Goal: Information Seeking & Learning: Learn about a topic

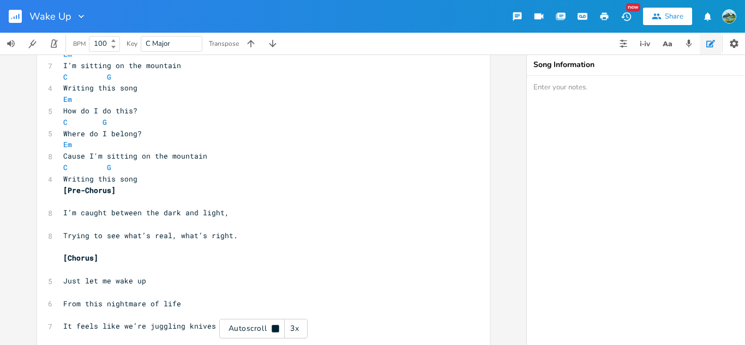
scroll to position [90, 0]
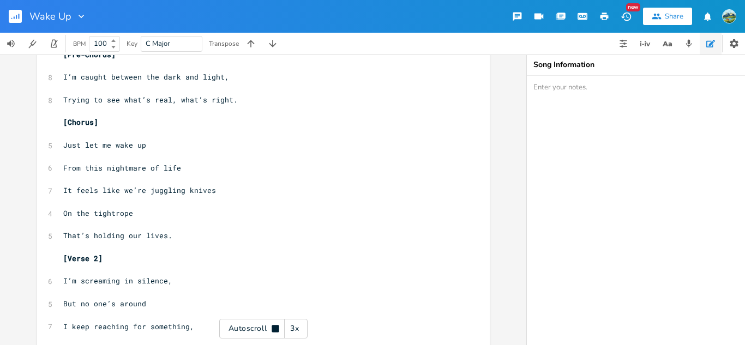
click at [297, 322] on div "3x" at bounding box center [295, 329] width 20 height 20
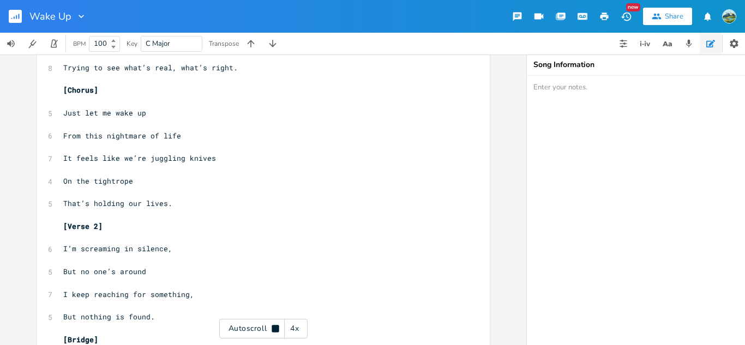
scroll to position [259, 0]
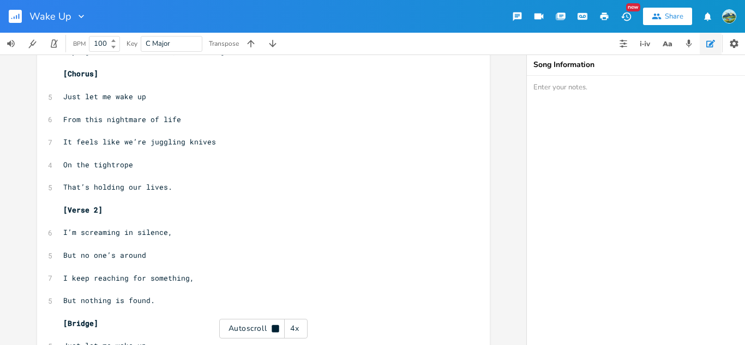
click at [271, 327] on icon at bounding box center [275, 328] width 9 height 9
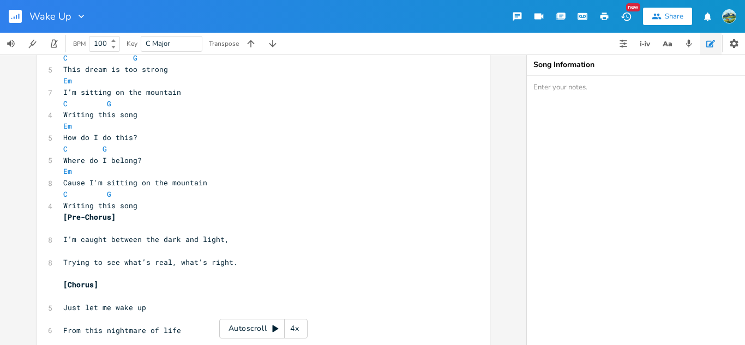
scroll to position [0, 0]
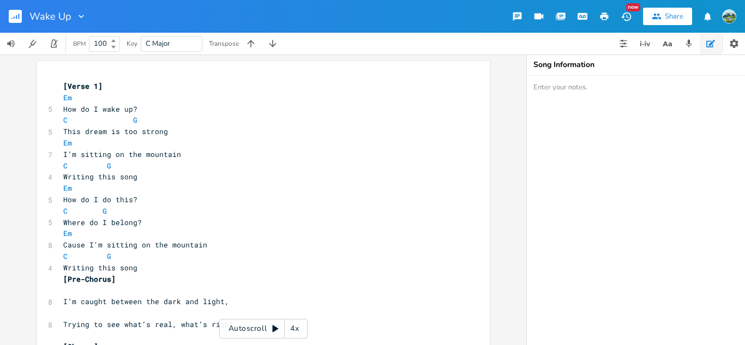
drag, startPoint x: 242, startPoint y: 333, endPoint x: 254, endPoint y: 334, distance: 11.5
click at [242, 334] on div "Autoscroll 4x" at bounding box center [263, 329] width 88 height 20
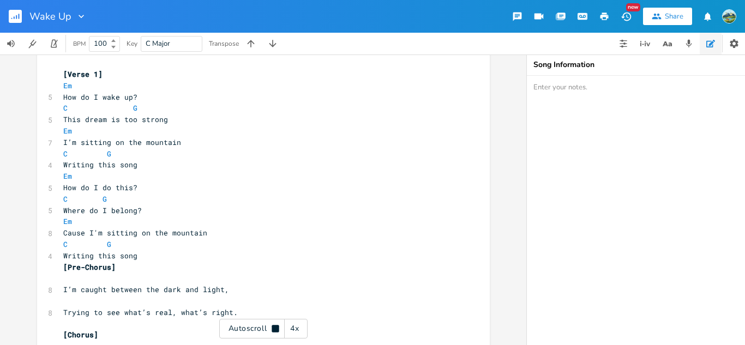
click at [292, 323] on div "4x" at bounding box center [295, 329] width 20 height 20
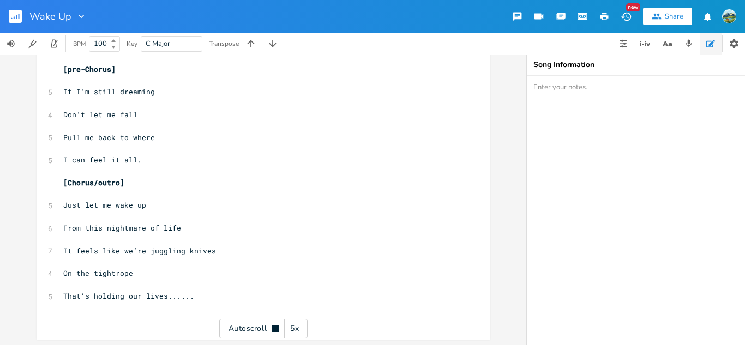
scroll to position [642, 0]
click at [250, 330] on div "Autoscroll 5x" at bounding box center [263, 329] width 88 height 20
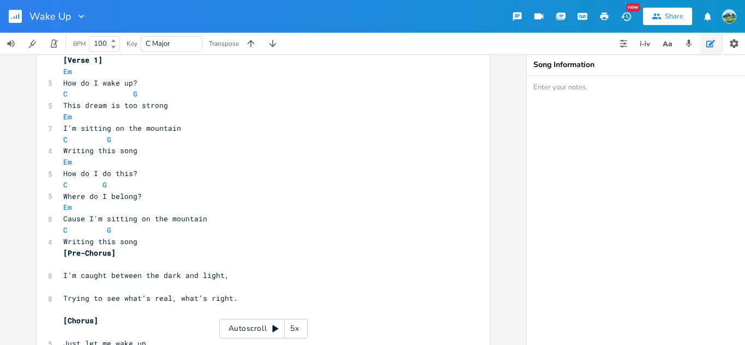
scroll to position [35, 0]
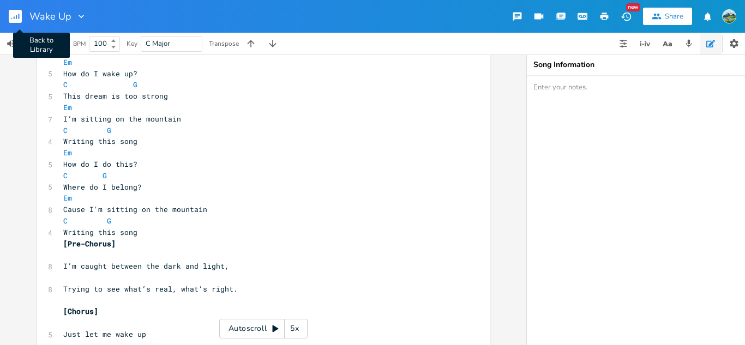
click at [15, 19] on rect "button" at bounding box center [15, 16] width 13 height 13
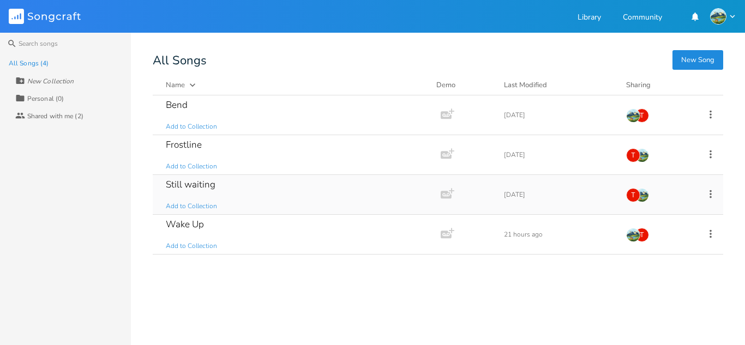
click at [256, 194] on div "Still waiting Add to Collection" at bounding box center [294, 194] width 257 height 39
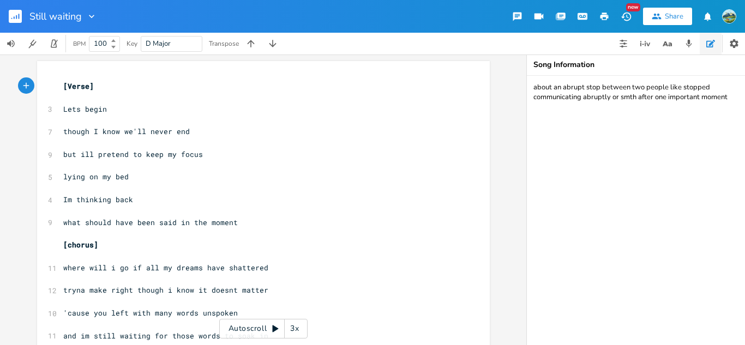
click at [5, 16] on div "Still waiting" at bounding box center [48, 16] width 97 height 33
drag, startPoint x: 11, startPoint y: 16, endPoint x: 23, endPoint y: 39, distance: 25.6
click at [11, 16] on rect "button" at bounding box center [15, 16] width 13 height 13
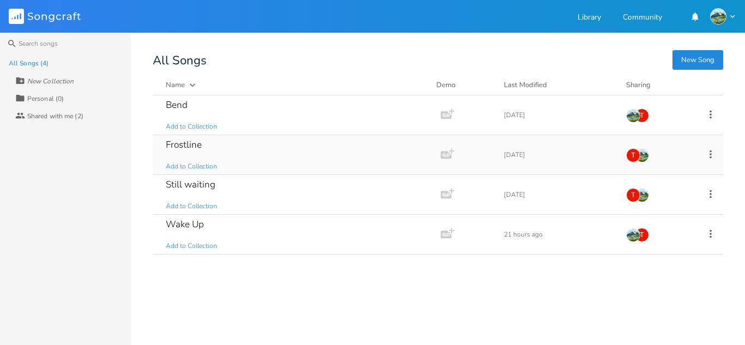
click at [227, 146] on div "Frostline Add to Collection" at bounding box center [294, 154] width 257 height 39
click at [631, 19] on link "Community" at bounding box center [642, 18] width 39 height 9
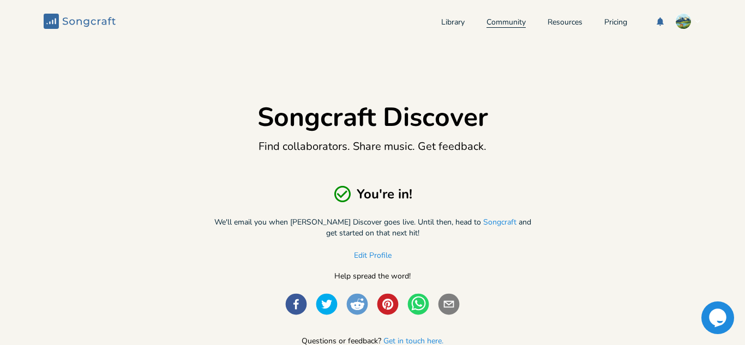
click at [488, 21] on link "Community" at bounding box center [505, 23] width 39 height 9
click at [548, 26] on link "Resources" at bounding box center [565, 23] width 35 height 9
click at [612, 23] on link "Pricing" at bounding box center [615, 23] width 23 height 9
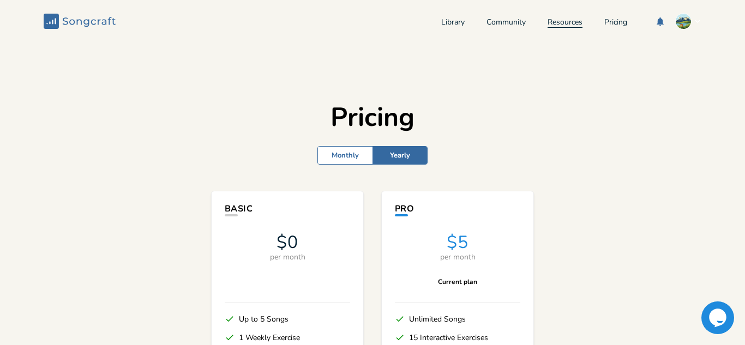
click at [563, 25] on link "Resources" at bounding box center [565, 23] width 35 height 9
click at [446, 19] on link "Library" at bounding box center [452, 23] width 23 height 9
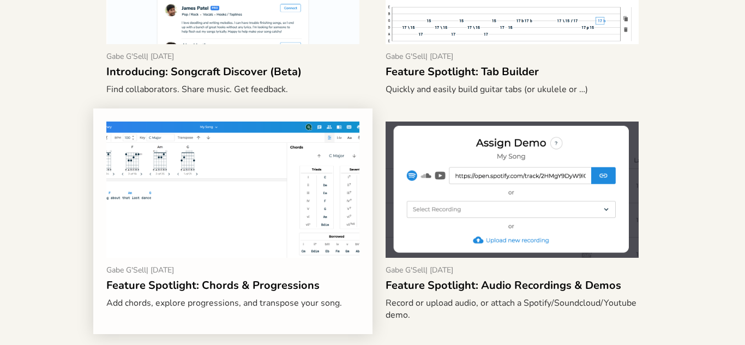
scroll to position [497, 0]
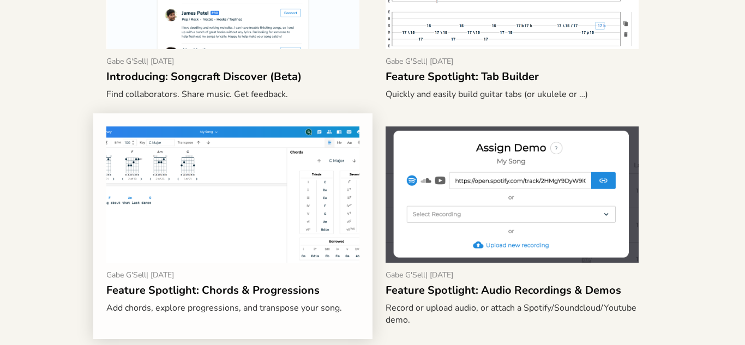
click at [284, 238] on img at bounding box center [232, 195] width 253 height 136
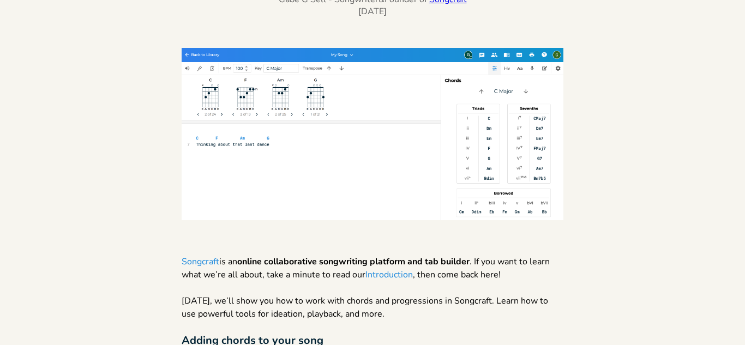
scroll to position [261, 0]
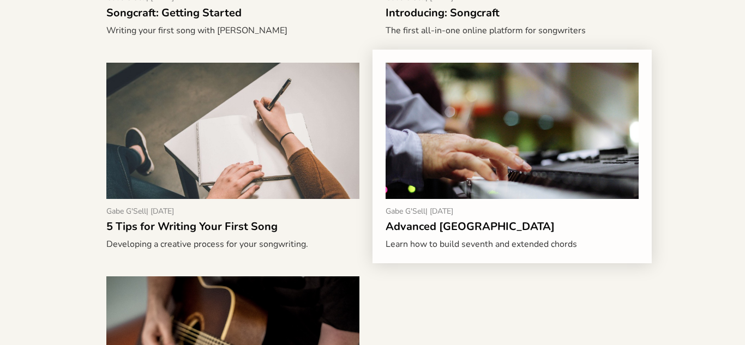
scroll to position [1223, 0]
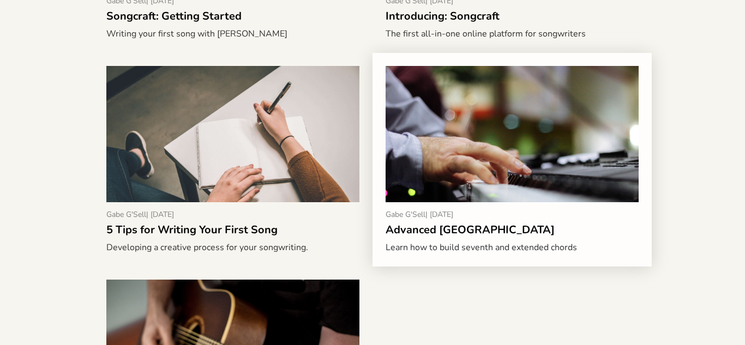
click at [449, 194] on img at bounding box center [512, 150] width 253 height 169
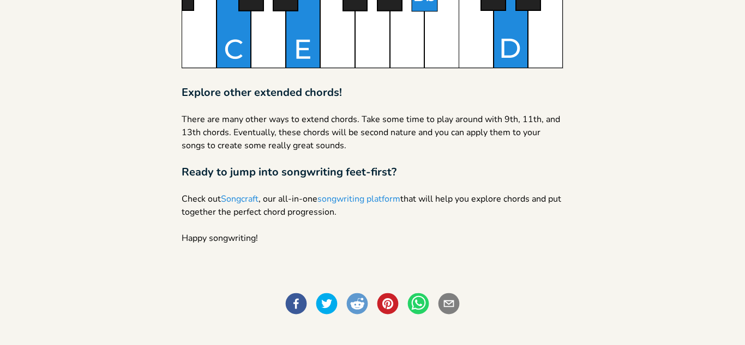
scroll to position [2620, 0]
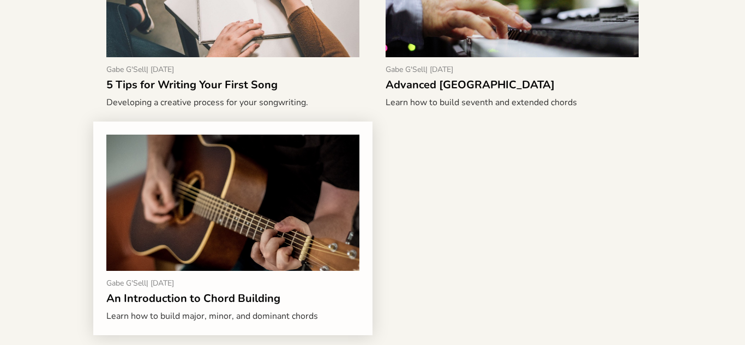
scroll to position [1368, 0]
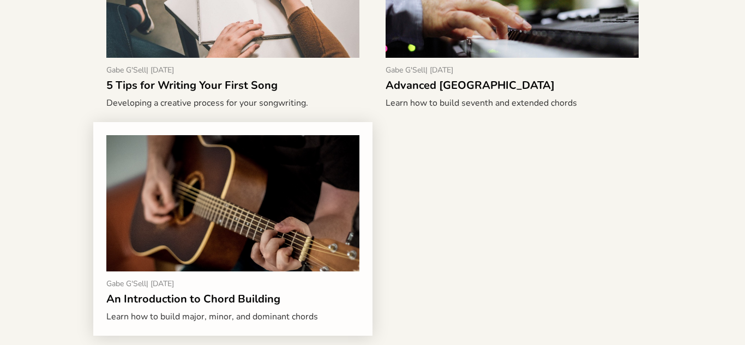
click at [269, 246] on img at bounding box center [232, 219] width 253 height 169
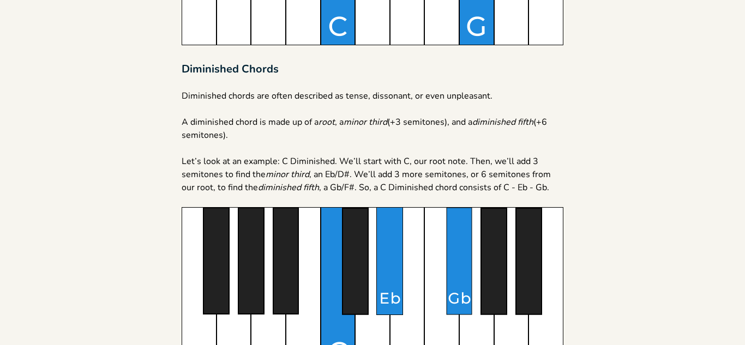
scroll to position [1532, 0]
